Goal: Information Seeking & Learning: Understand process/instructions

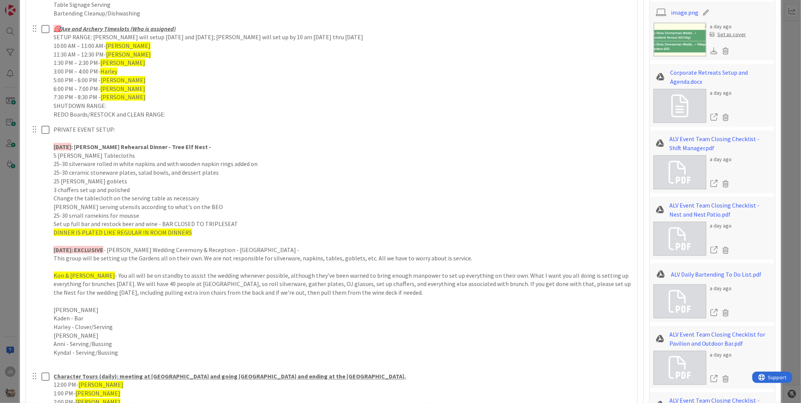
scroll to position [586, 0]
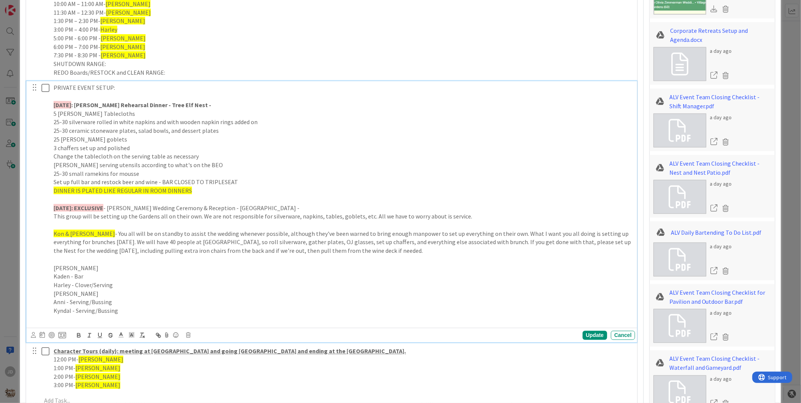
drag, startPoint x: 172, startPoint y: 181, endPoint x: 152, endPoint y: 185, distance: 19.6
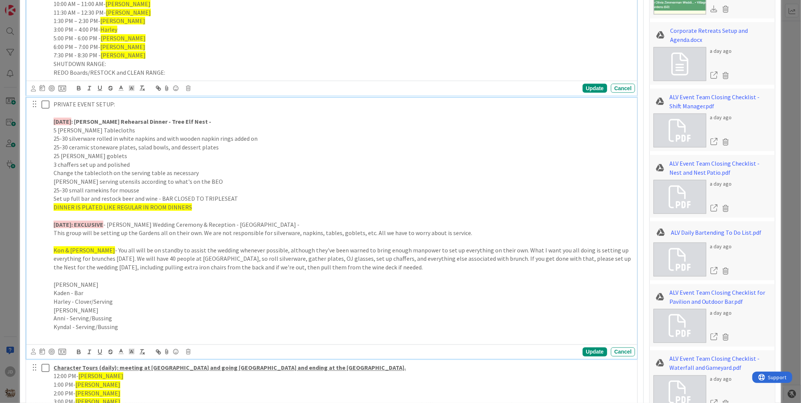
drag, startPoint x: 152, startPoint y: 185, endPoint x: 282, endPoint y: 64, distance: 176.9
click at [282, 64] on p "SHUTDOWN RANGE:" at bounding box center [343, 64] width 578 height 9
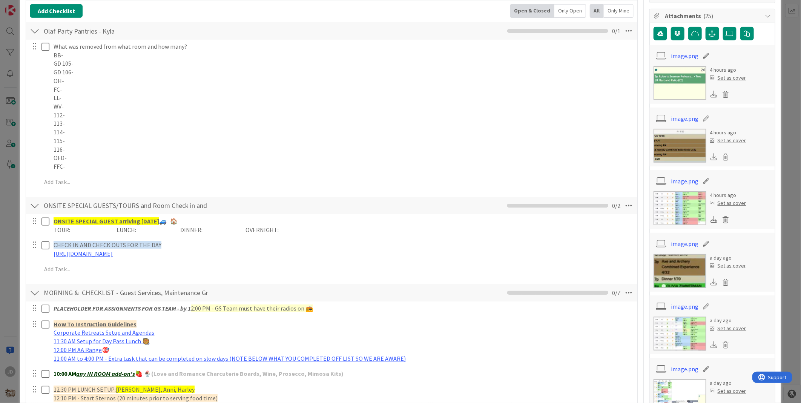
scroll to position [0, 0]
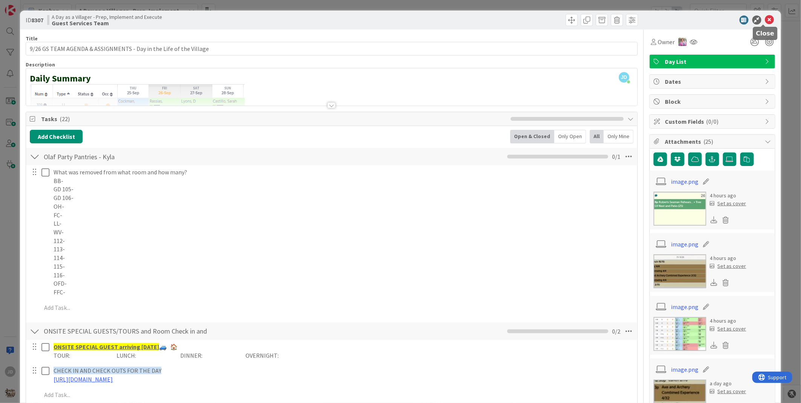
click at [766, 21] on icon at bounding box center [769, 19] width 9 height 9
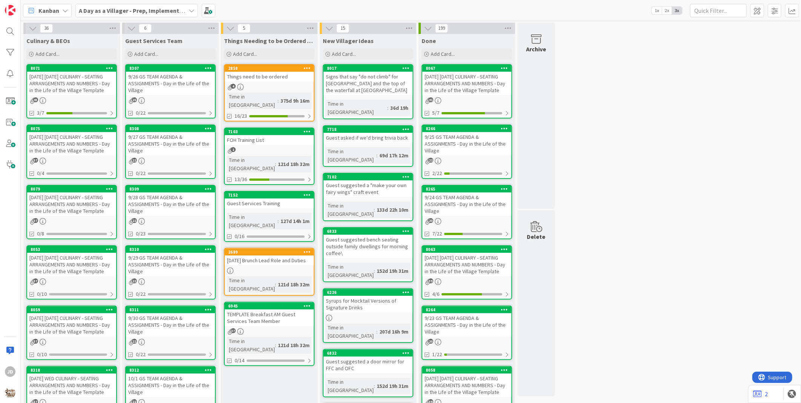
click at [57, 84] on div "[DATE] [DATE] CULINARY - SEATING ARRANGEMENTS AND NUMBERS - Day in the Life of …" at bounding box center [71, 83] width 89 height 23
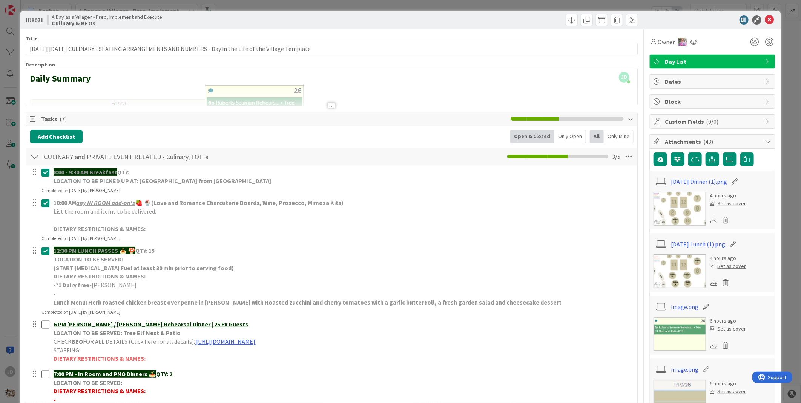
click at [671, 216] on img at bounding box center [679, 209] width 53 height 34
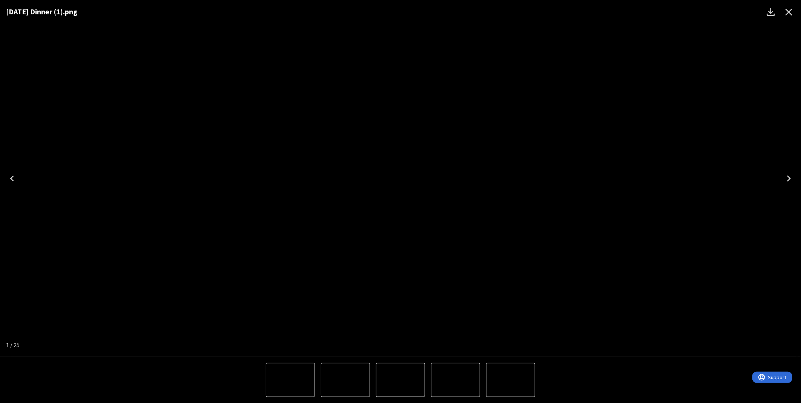
click at [788, 13] on icon "Close" at bounding box center [788, 12] width 7 height 7
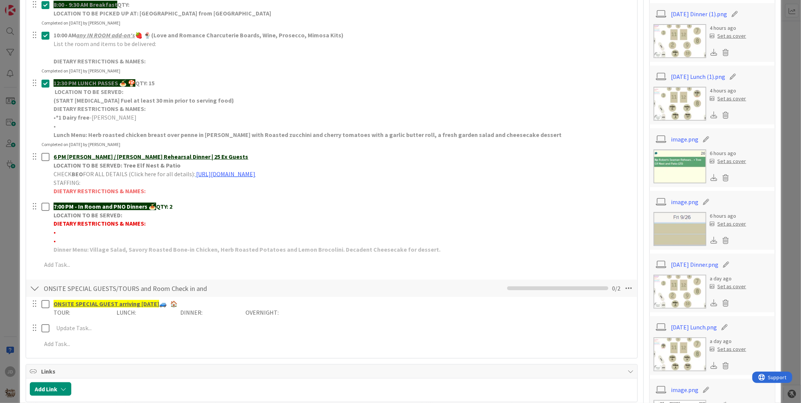
scroll to position [84, 0]
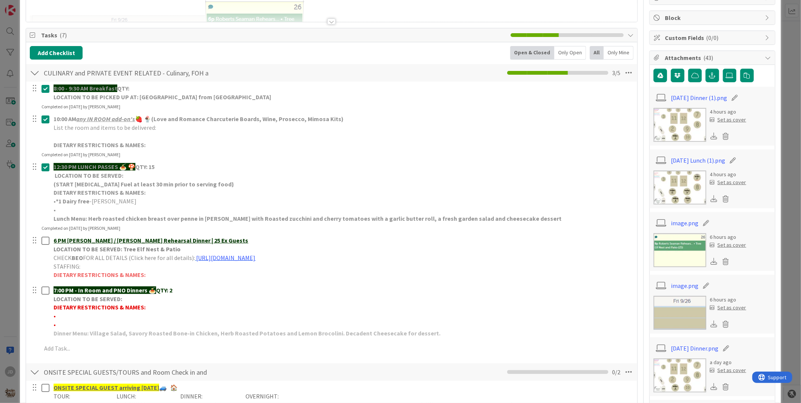
click at [688, 382] on img at bounding box center [679, 375] width 53 height 34
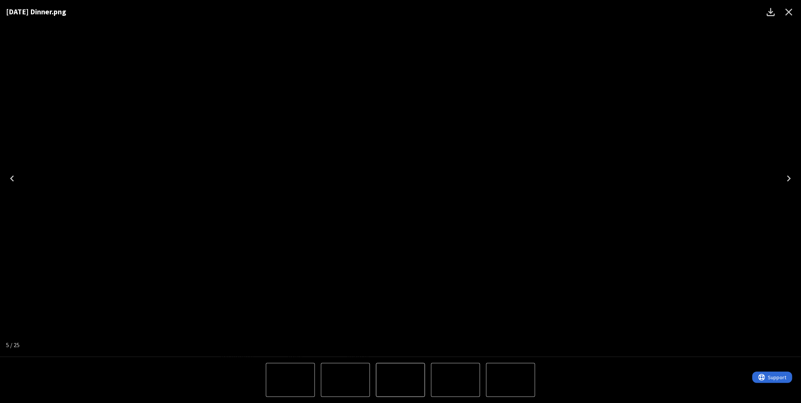
click at [792, 9] on icon "Close" at bounding box center [788, 12] width 7 height 7
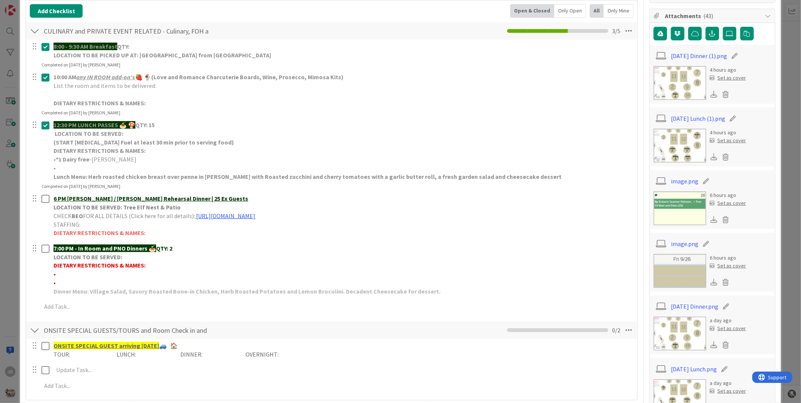
scroll to position [0, 0]
